Goal: Task Accomplishment & Management: Manage account settings

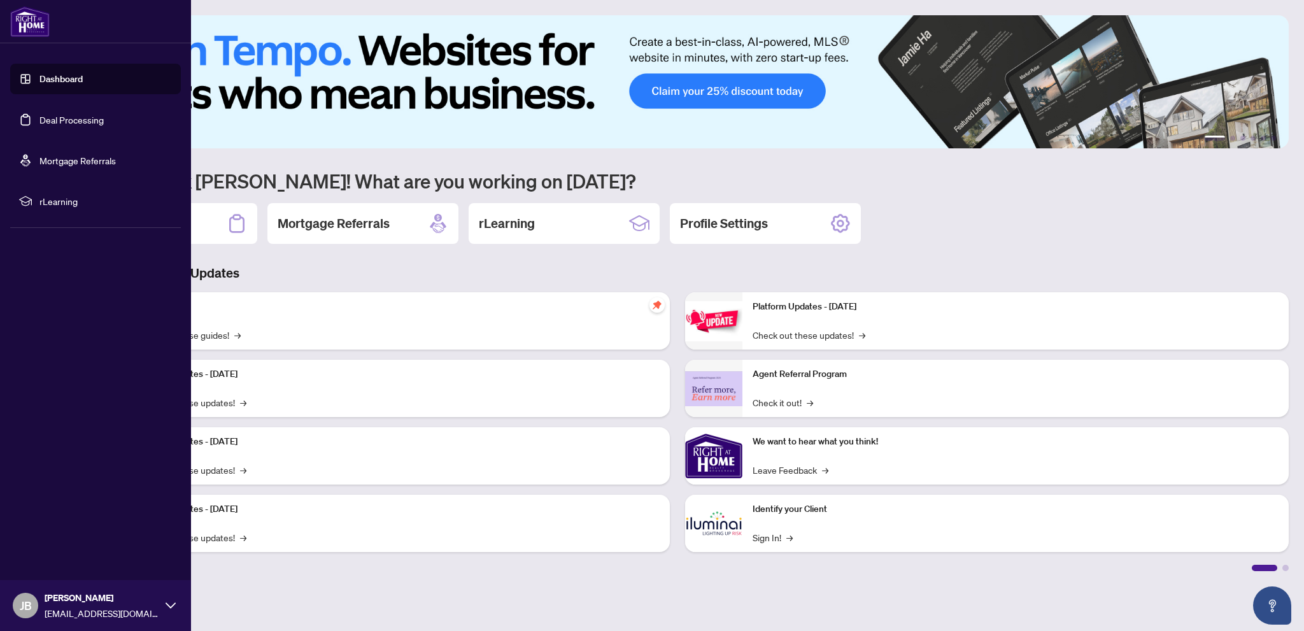
click at [53, 76] on link "Dashboard" at bounding box center [60, 78] width 43 height 11
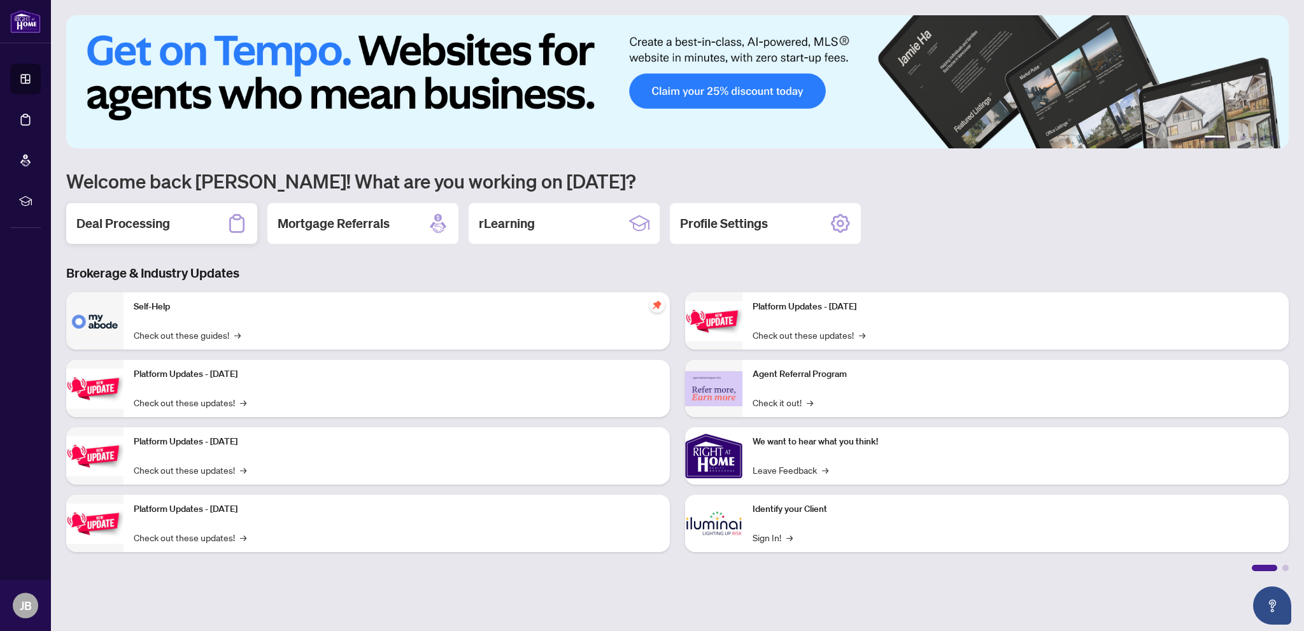
click at [133, 225] on h2 "Deal Processing" at bounding box center [123, 224] width 94 height 18
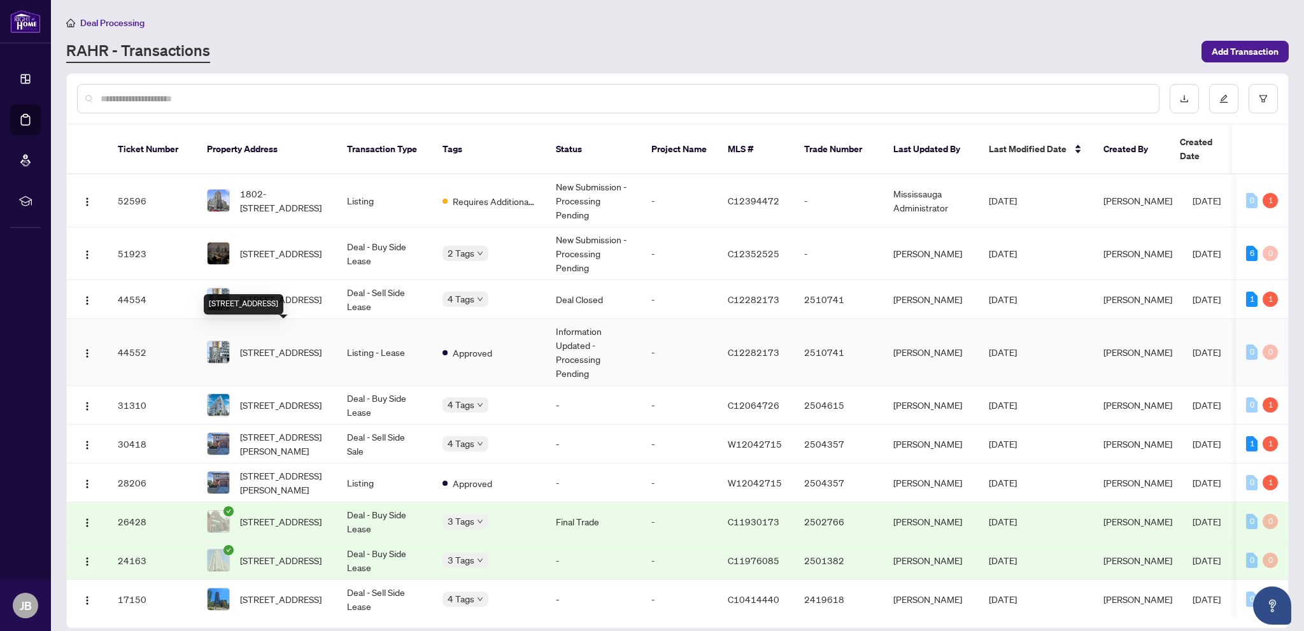
click at [274, 345] on span "[STREET_ADDRESS]" at bounding box center [281, 352] width 82 height 14
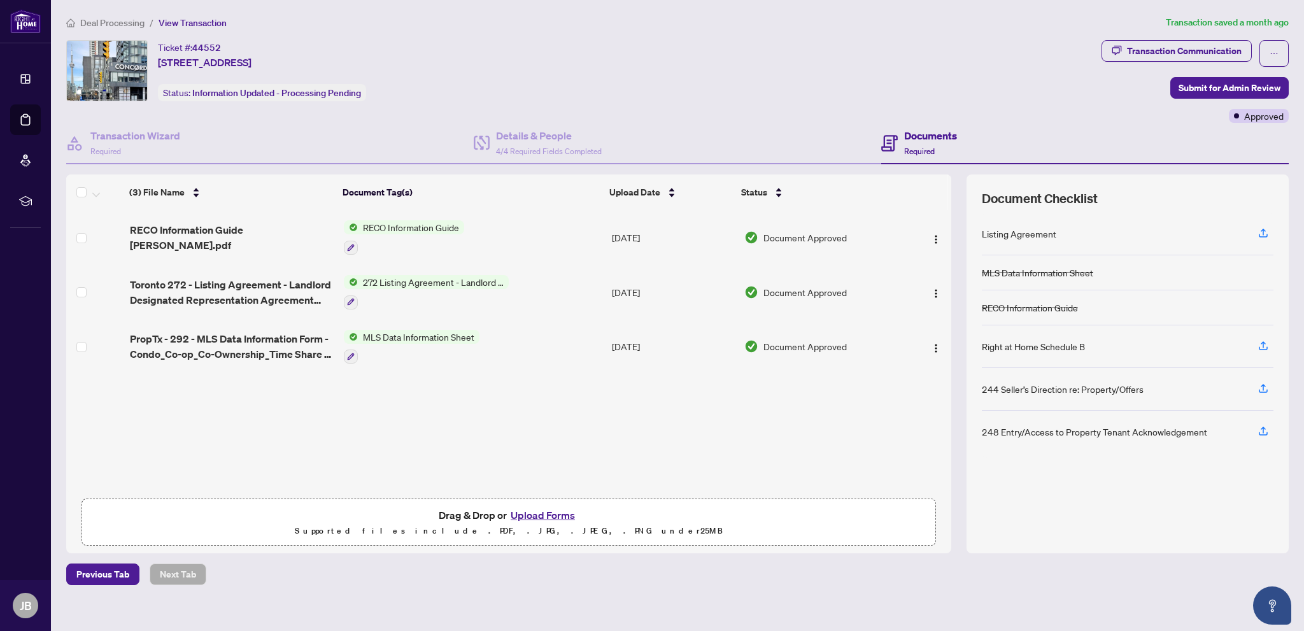
click at [458, 334] on span "MLS Data Information Sheet" at bounding box center [419, 337] width 122 height 14
click at [402, 397] on span "MLS Data Information Sheet" at bounding box center [416, 397] width 122 height 14
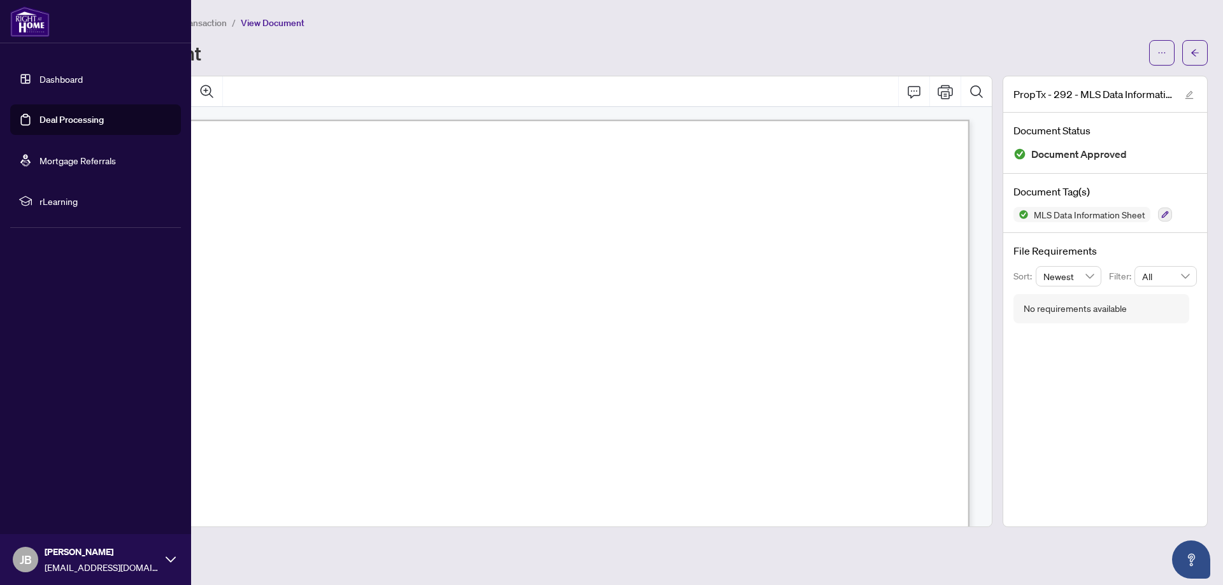
drag, startPoint x: 53, startPoint y: 75, endPoint x: 63, endPoint y: 74, distance: 10.2
click at [53, 74] on link "Dashboard" at bounding box center [60, 78] width 43 height 11
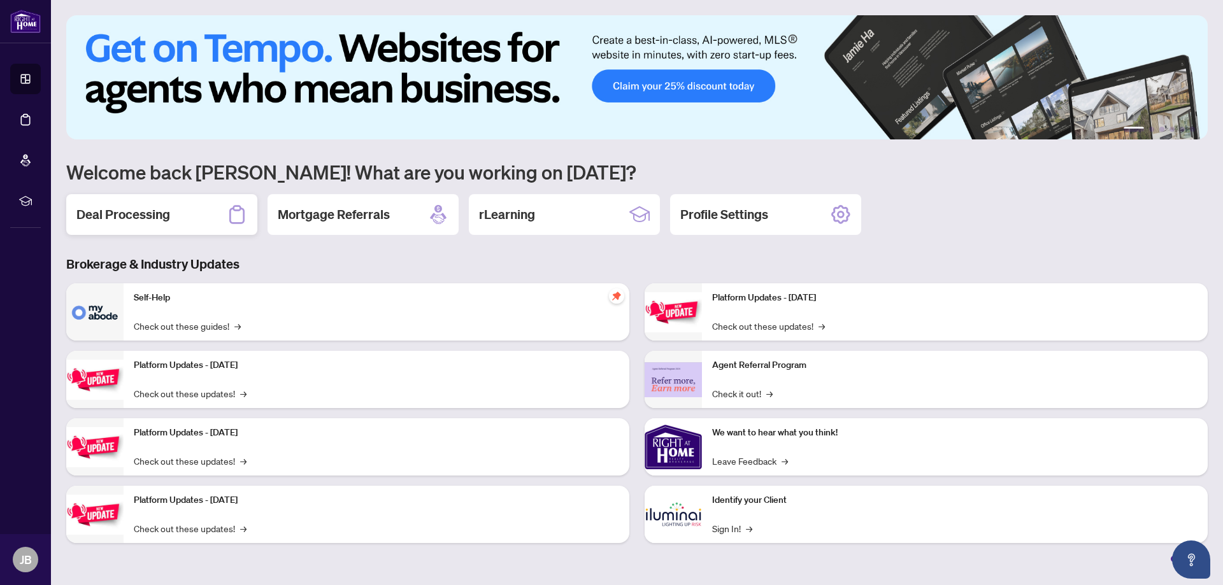
click at [147, 214] on h2 "Deal Processing" at bounding box center [123, 215] width 94 height 18
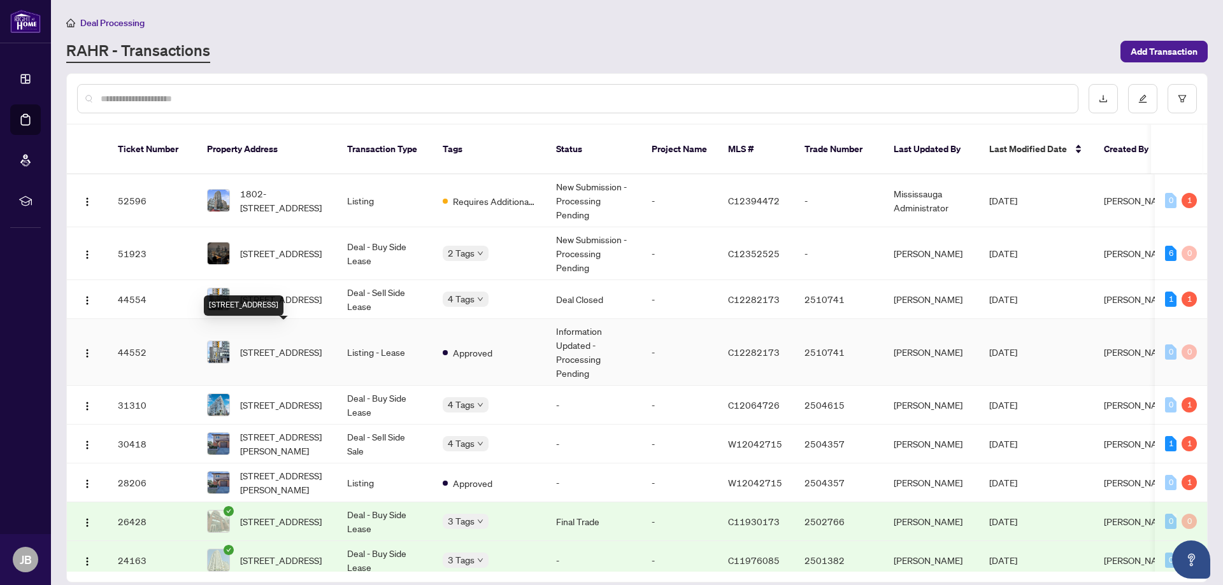
click at [279, 345] on span "[STREET_ADDRESS]" at bounding box center [281, 352] width 82 height 14
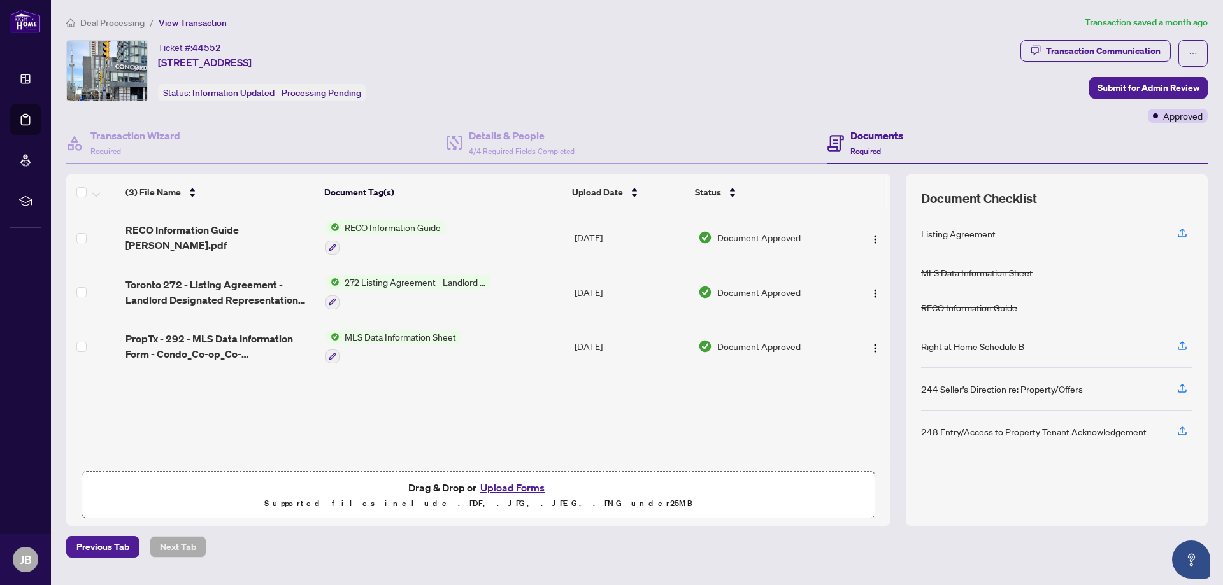
click at [377, 281] on span "272 Listing Agreement - Landlord Designated Representation Agreement Authority …" at bounding box center [414, 282] width 151 height 14
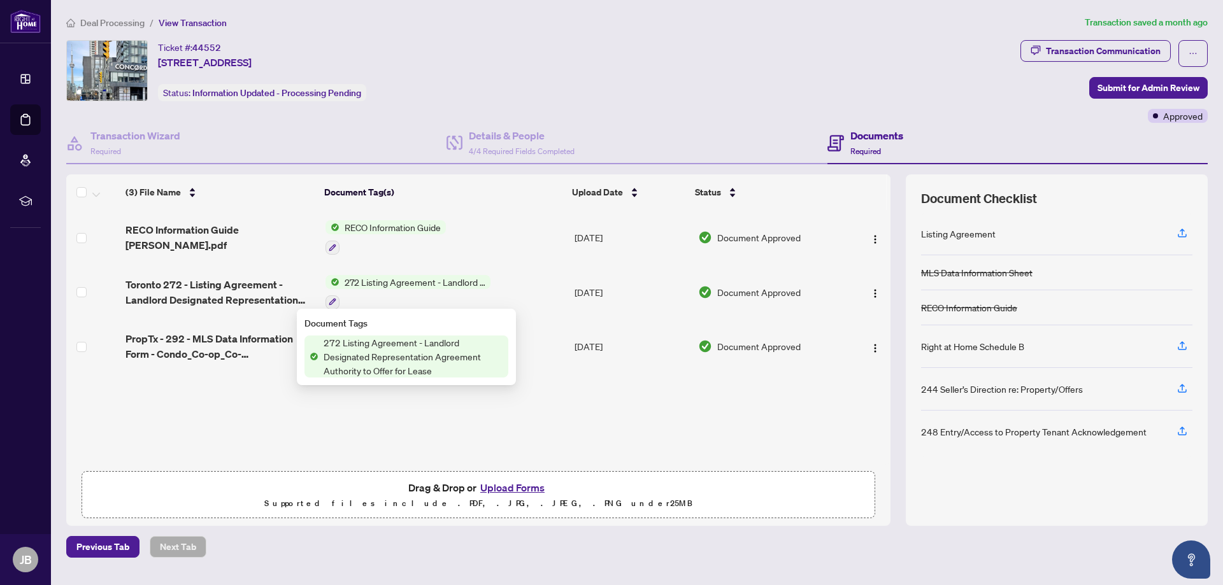
click at [371, 352] on span "272 Listing Agreement - Landlord Designated Representation Agreement Authority …" at bounding box center [413, 357] width 190 height 42
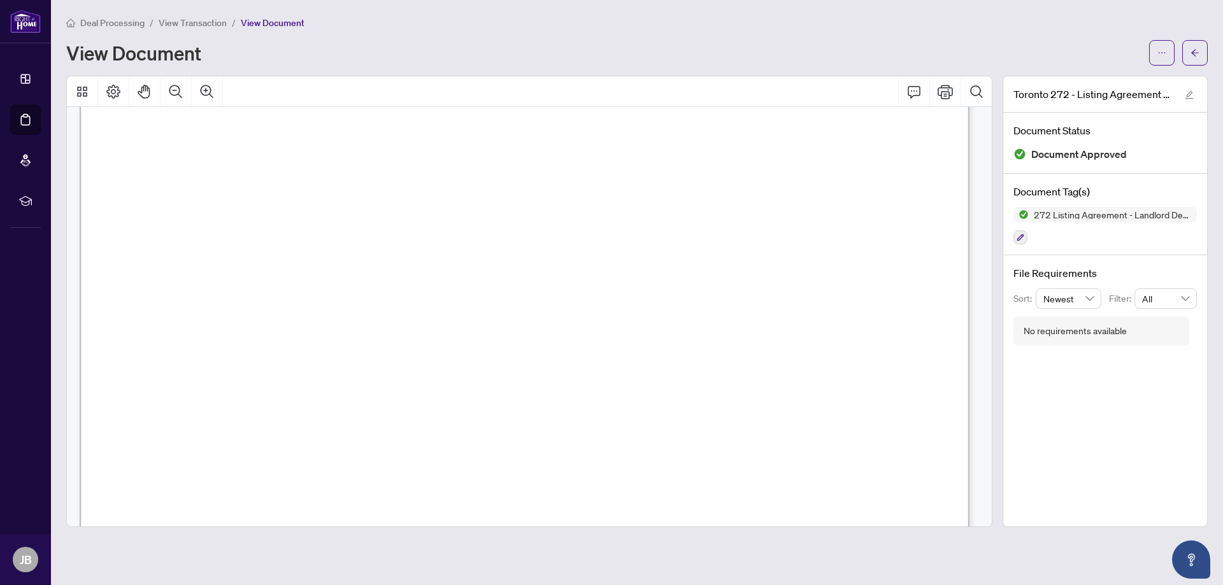
scroll to position [2422, 0]
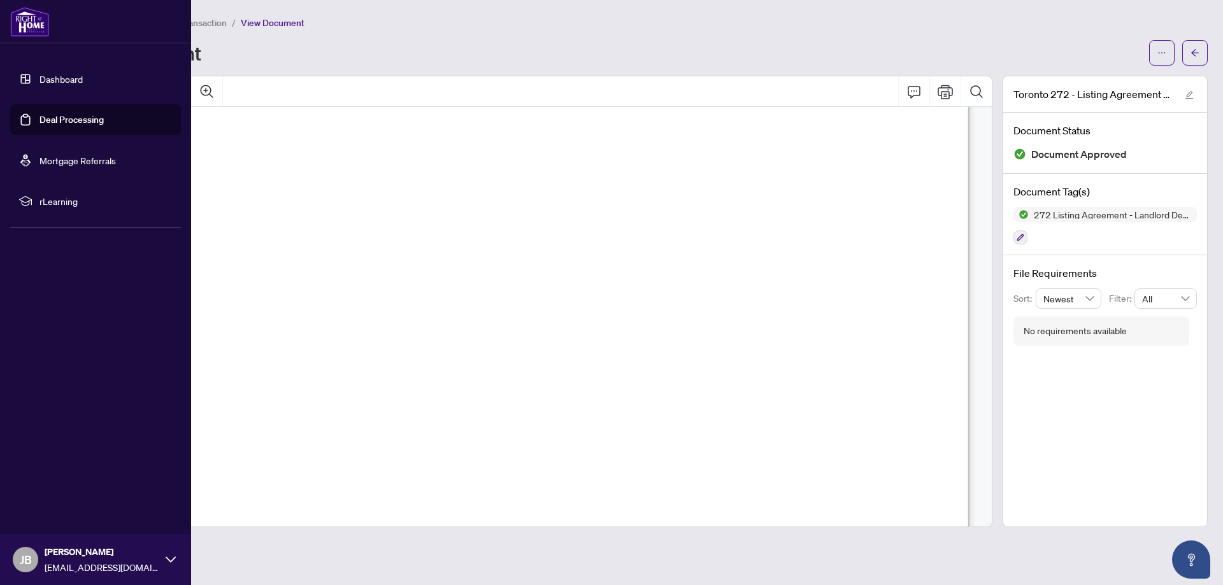
drag, startPoint x: 69, startPoint y: 73, endPoint x: 148, endPoint y: 76, distance: 79.0
click at [69, 73] on link "Dashboard" at bounding box center [60, 78] width 43 height 11
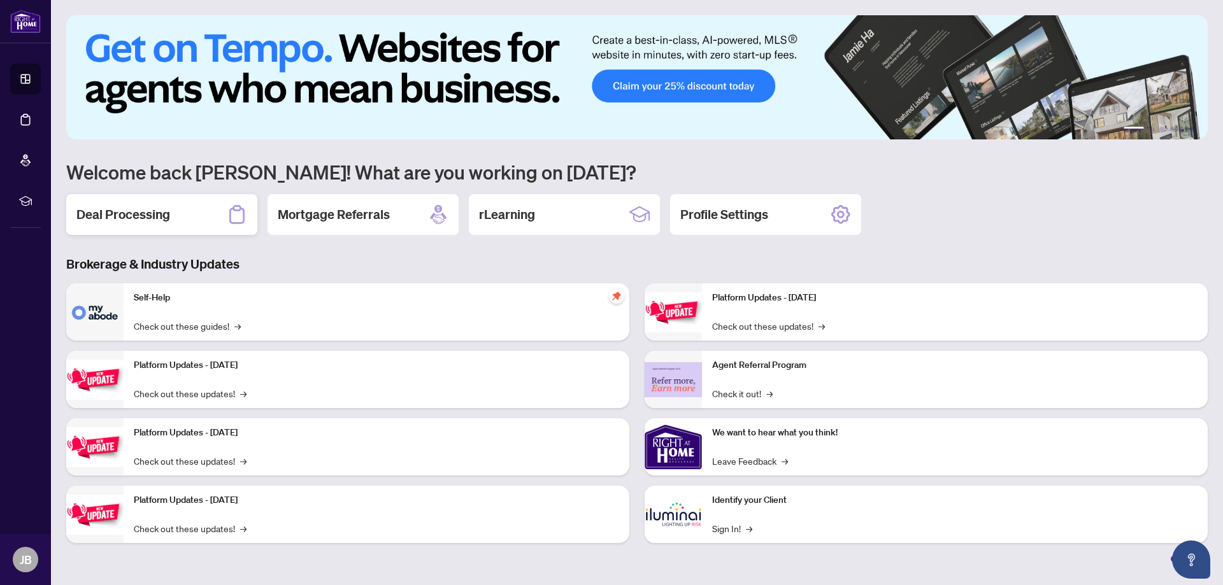
click at [149, 210] on h2 "Deal Processing" at bounding box center [123, 215] width 94 height 18
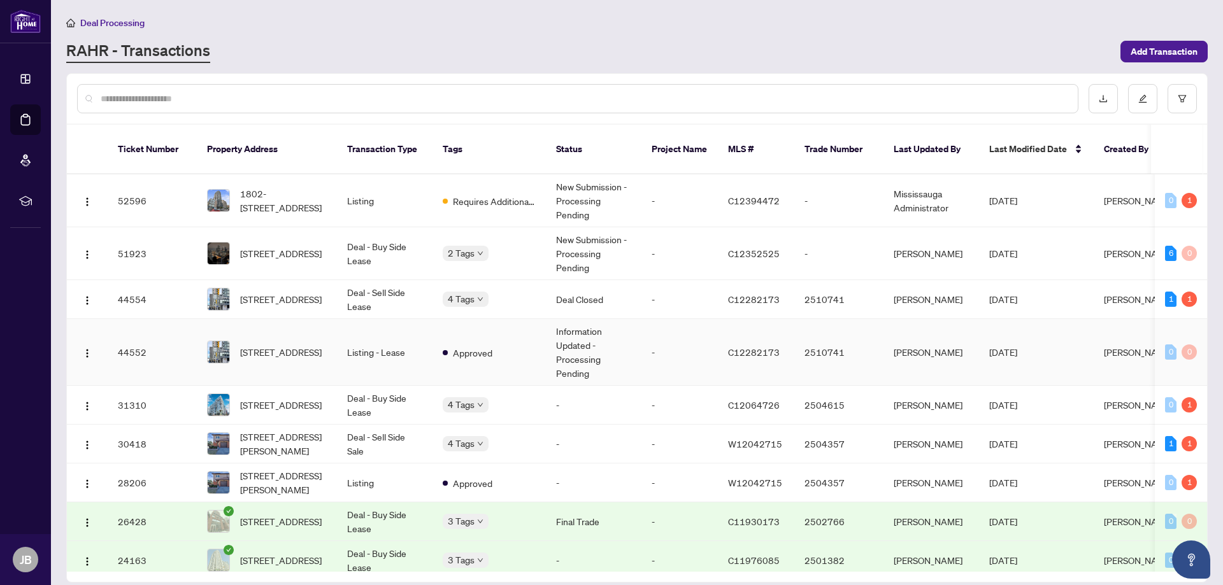
click at [272, 345] on span "[STREET_ADDRESS]" at bounding box center [281, 352] width 82 height 14
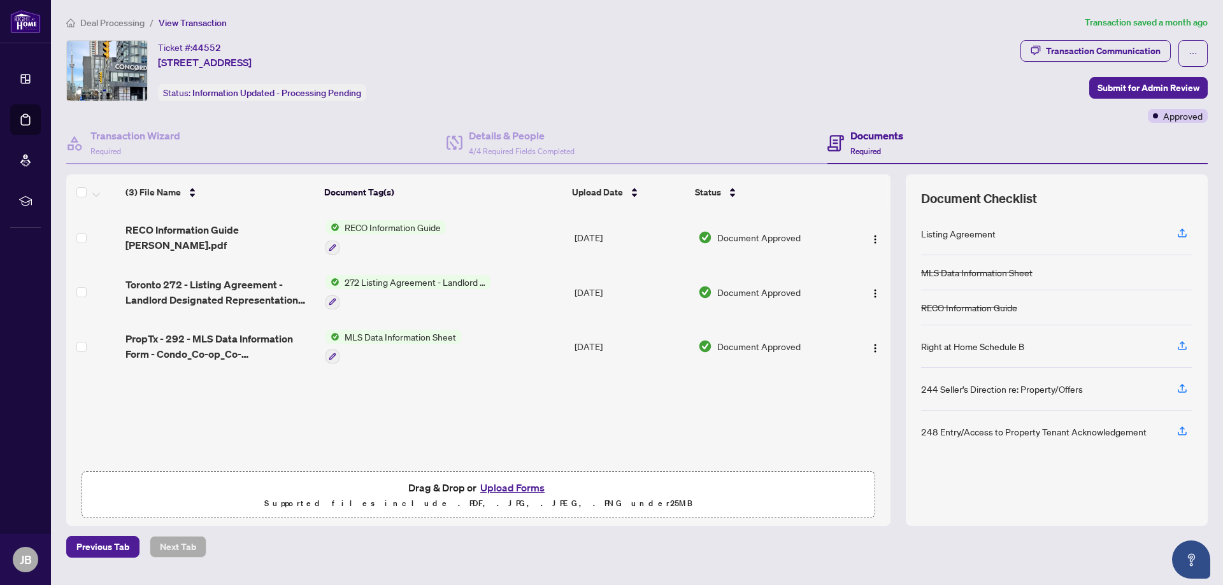
click at [378, 335] on span "MLS Data Information Sheet" at bounding box center [400, 337] width 122 height 14
click at [386, 395] on span "MLS Data Information Sheet" at bounding box center [397, 396] width 122 height 14
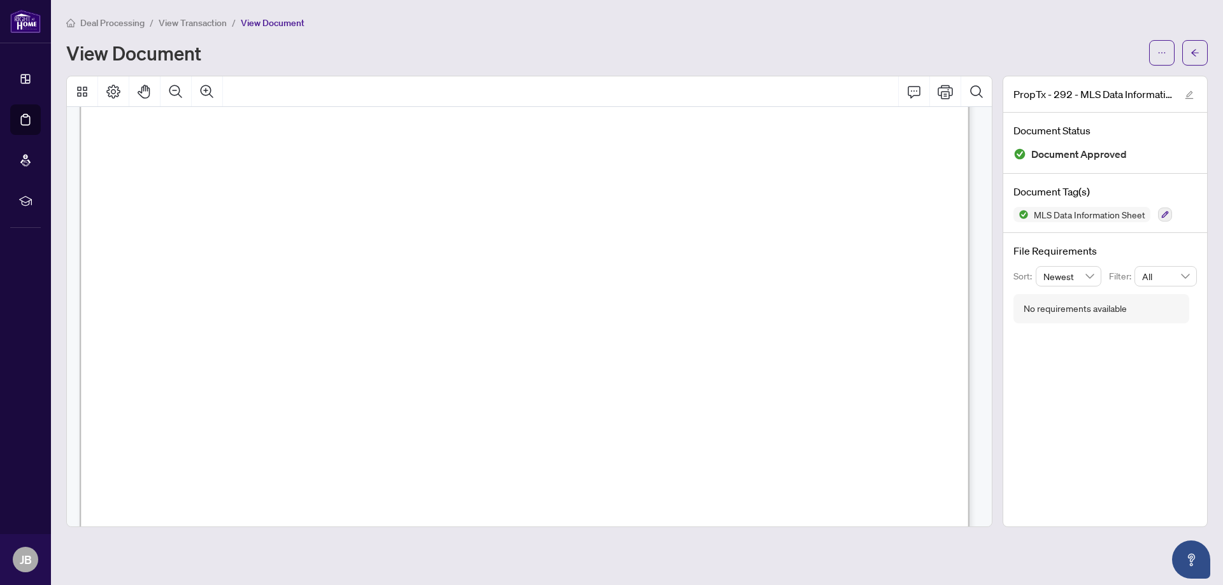
scroll to position [191, 0]
